Goal: Navigation & Orientation: Understand site structure

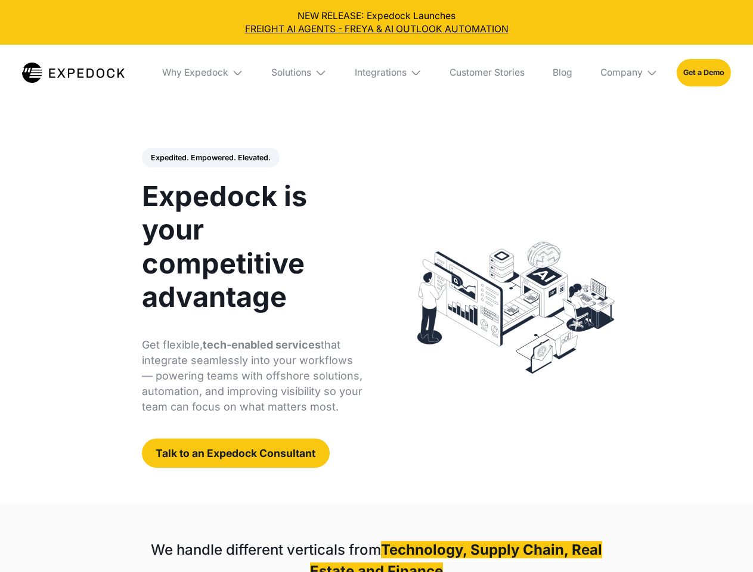
select select
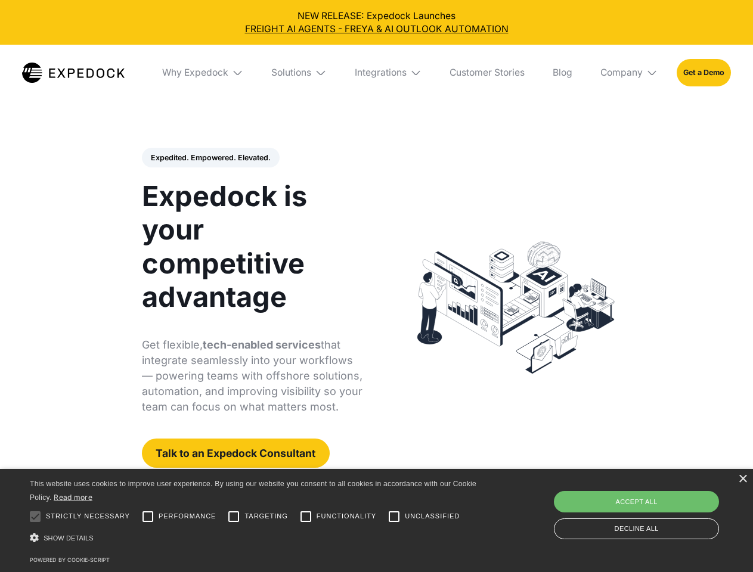
click at [376, 73] on div "Integrations" at bounding box center [381, 73] width 52 height 12
click at [203, 73] on div "Why Expedock" at bounding box center [185, 73] width 66 height 12
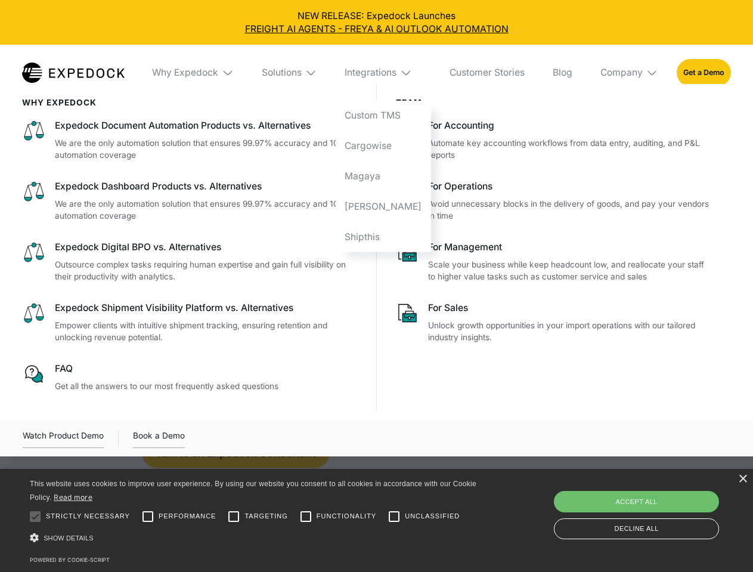
click at [300, 73] on div "Solutions" at bounding box center [282, 73] width 40 height 12
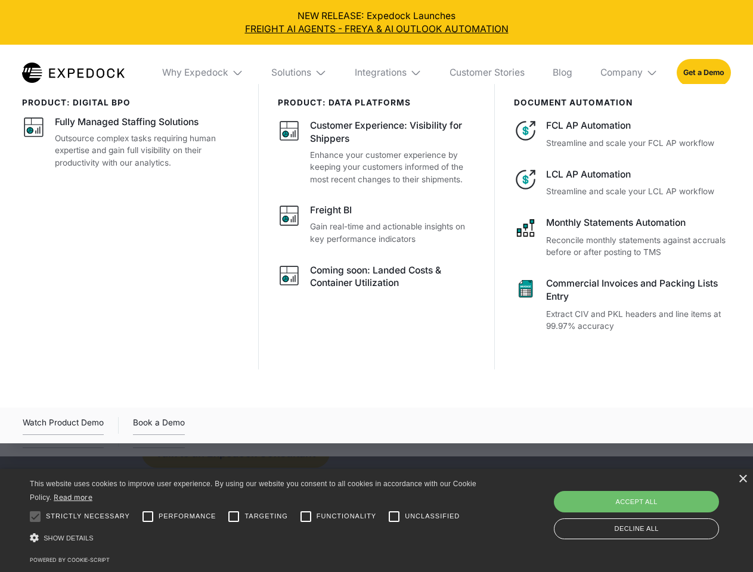
click at [389, 73] on div "Integrations" at bounding box center [381, 73] width 52 height 12
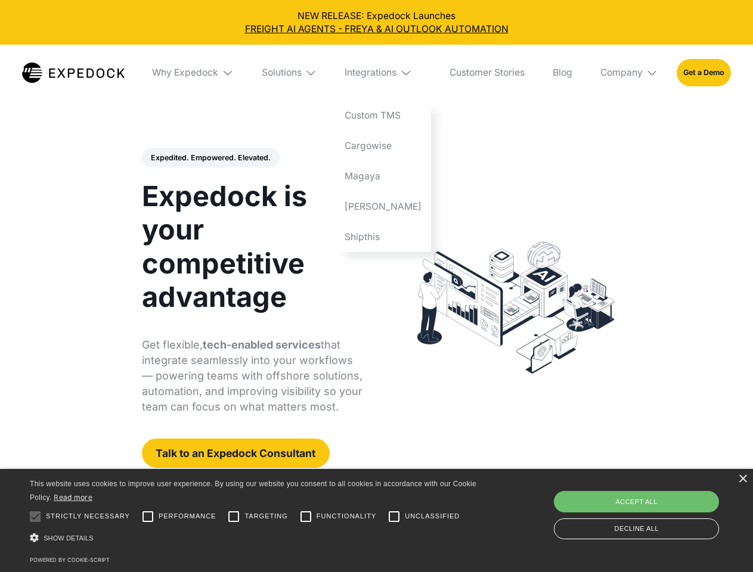
click at [629, 73] on div "Company" at bounding box center [621, 73] width 42 height 12
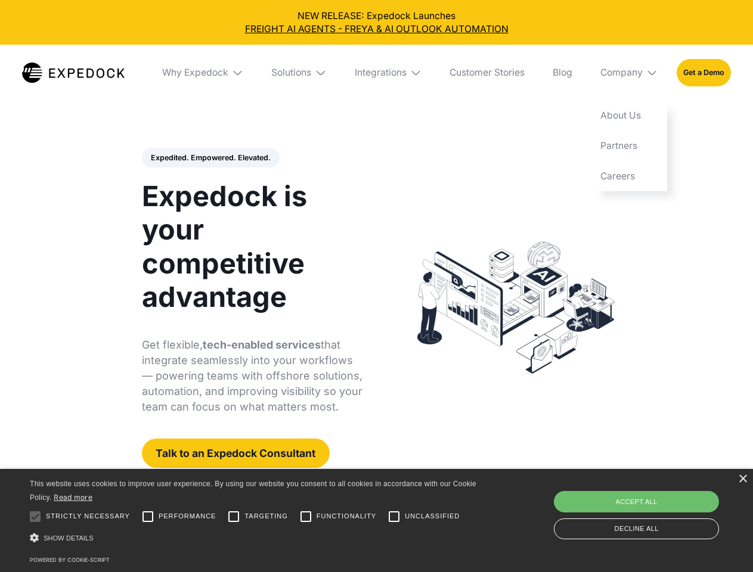
click at [210, 158] on div "Expedited. Empowered. Elevated. Automate Freight Document Extraction at 99.97% …" at bounding box center [252, 308] width 221 height 321
click at [35, 517] on div at bounding box center [35, 517] width 24 height 24
click at [148, 517] on input "Performance" at bounding box center [148, 517] width 24 height 24
checkbox input "true"
click at [234, 517] on input "Targeting" at bounding box center [234, 517] width 24 height 24
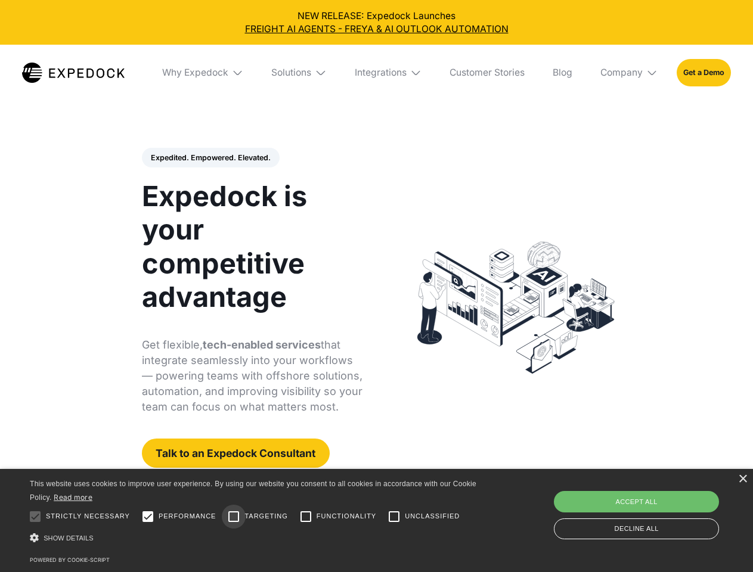
checkbox input "true"
click at [306, 517] on input "Functionality" at bounding box center [306, 517] width 24 height 24
checkbox input "true"
